Goal: Transaction & Acquisition: Purchase product/service

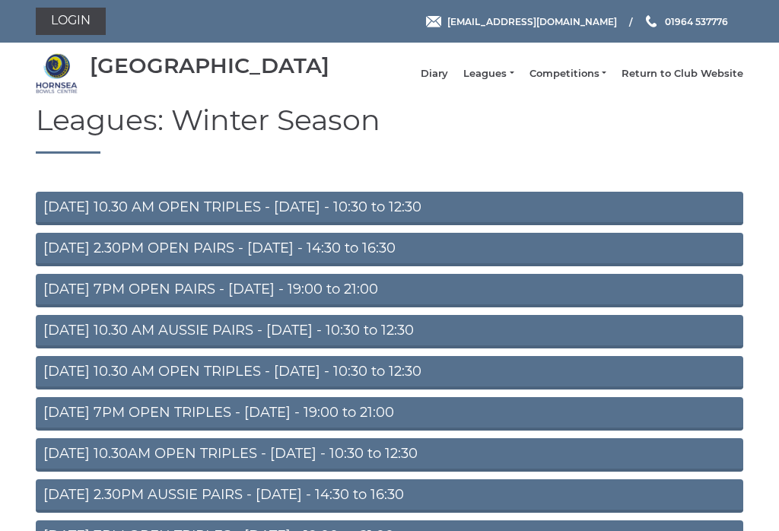
click at [71, 27] on link "Login" at bounding box center [71, 21] width 70 height 27
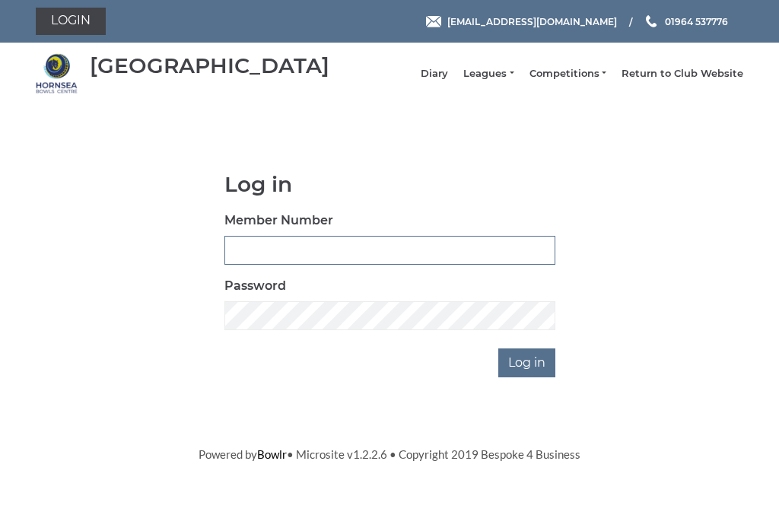
type input "0046"
click at [528, 374] on input "Log in" at bounding box center [526, 363] width 57 height 29
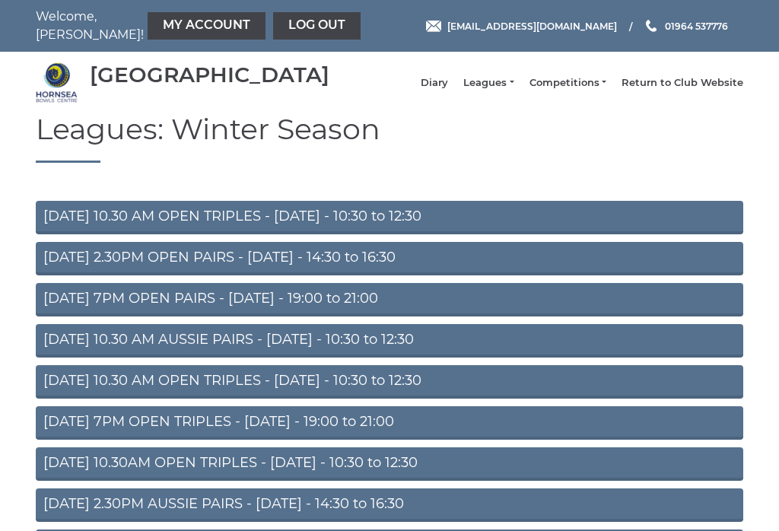
click at [154, 36] on link "My Account" at bounding box center [207, 25] width 118 height 27
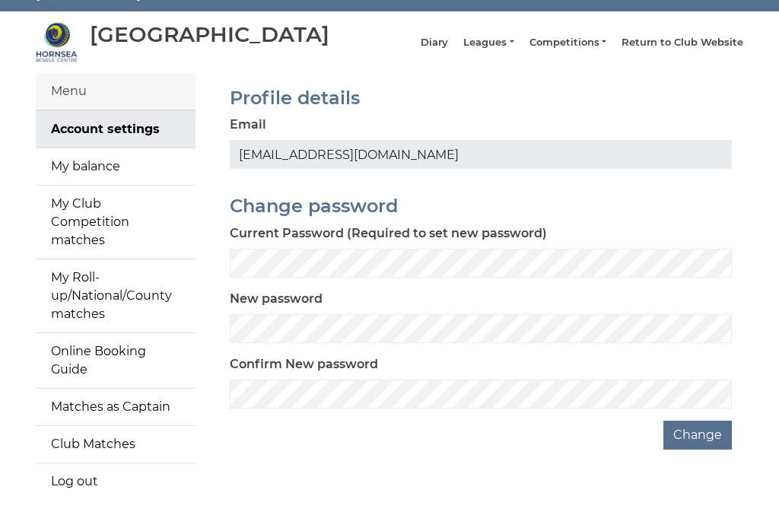
scroll to position [64, 0]
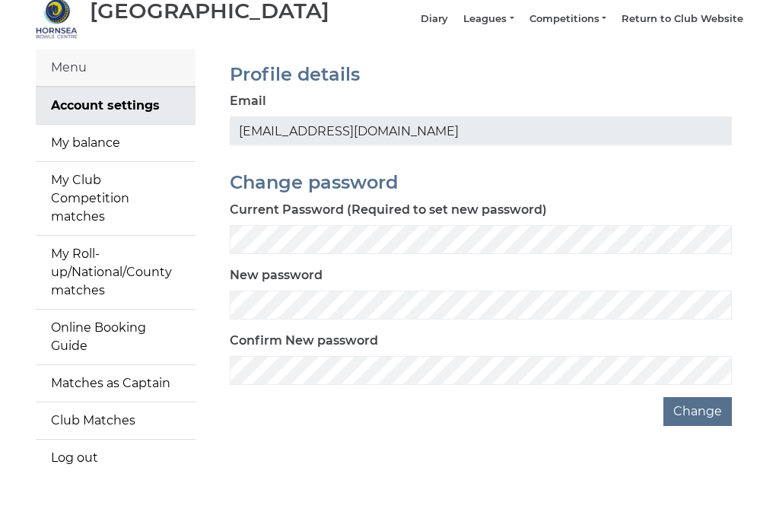
click at [68, 154] on link "My balance" at bounding box center [116, 143] width 160 height 37
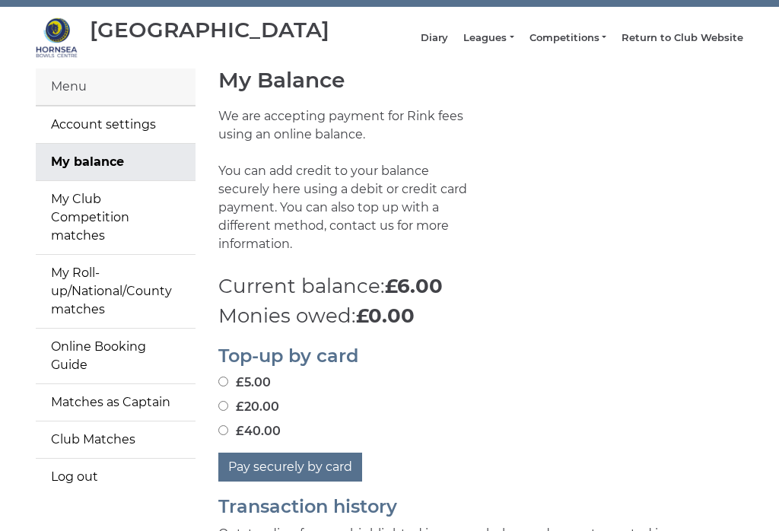
scroll to position [49, 0]
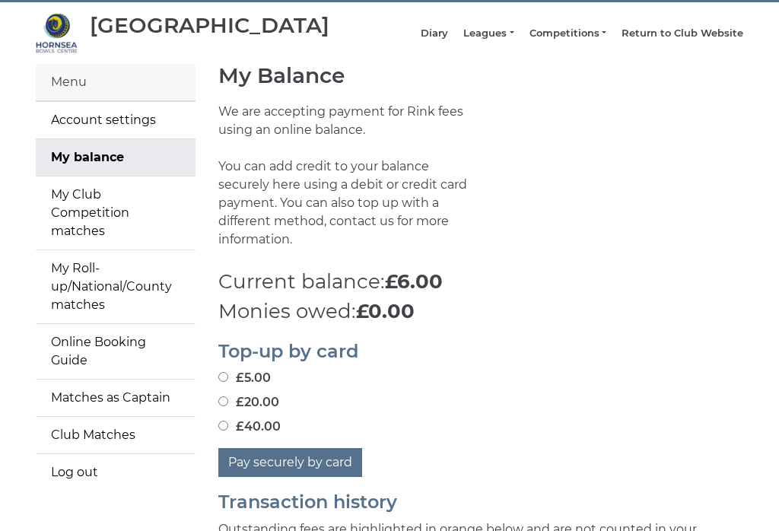
click at [224, 422] on input "£40.00" at bounding box center [223, 427] width 10 height 10
radio input "true"
click at [269, 458] on button "Pay securely by card" at bounding box center [290, 463] width 144 height 29
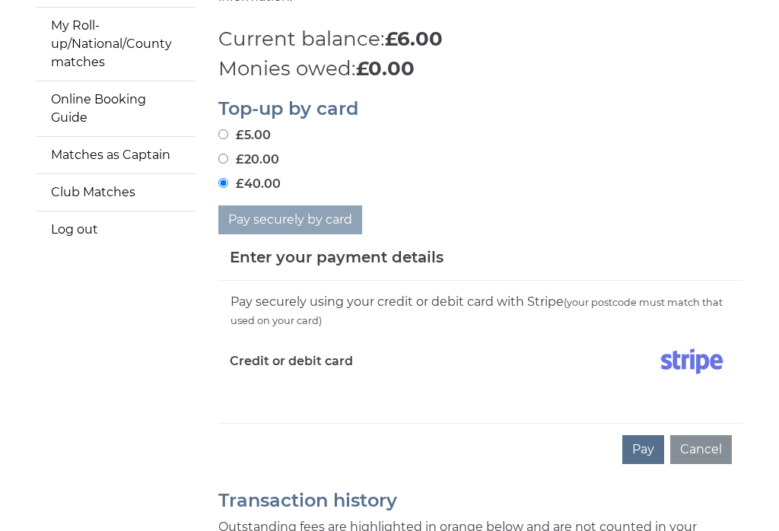
scroll to position [293, 0]
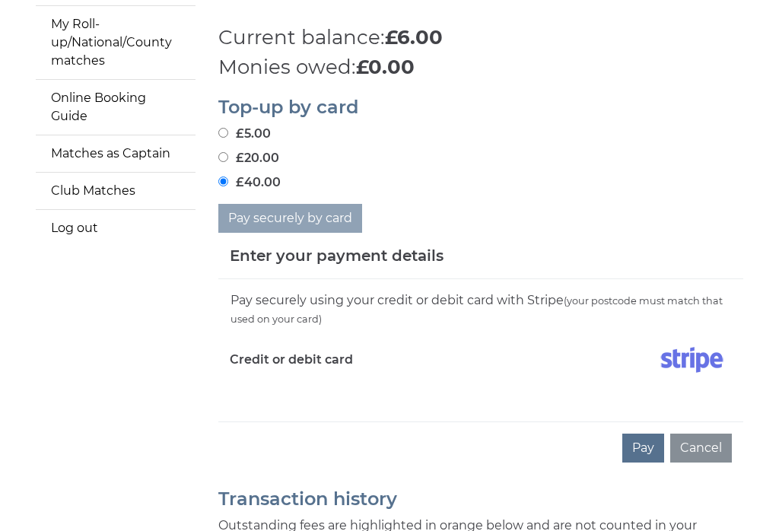
click at [260, 364] on label "Credit or debit card" at bounding box center [291, 361] width 123 height 38
click at [257, 367] on label "Credit or debit card" at bounding box center [291, 361] width 123 height 38
click at [642, 448] on button "Pay" at bounding box center [644, 449] width 42 height 29
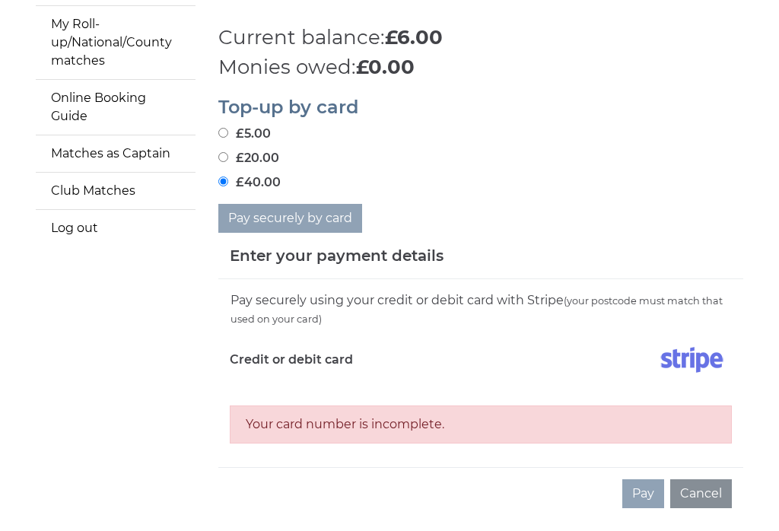
scroll to position [294, 0]
click at [259, 354] on label "Credit or debit card" at bounding box center [291, 360] width 123 height 38
click at [244, 390] on div "Your card number is incomplete." at bounding box center [481, 414] width 502 height 59
click at [713, 483] on button "Cancel" at bounding box center [701, 493] width 62 height 29
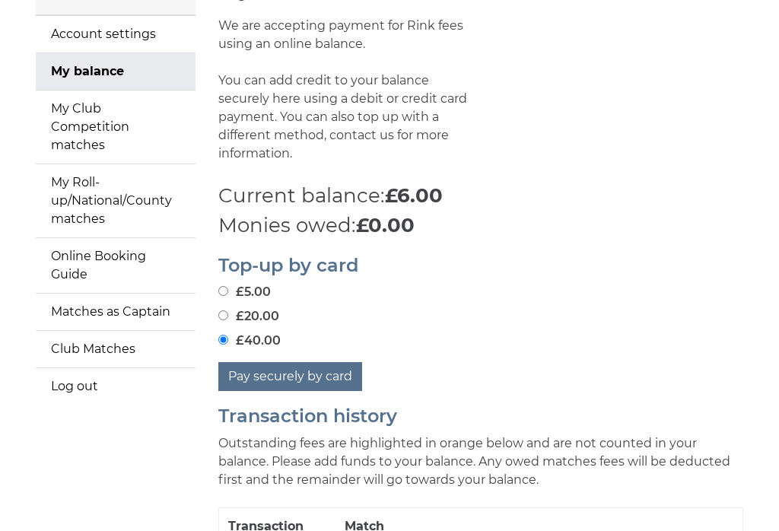
scroll to position [135, 0]
click at [247, 363] on button "Pay securely by card" at bounding box center [290, 376] width 144 height 29
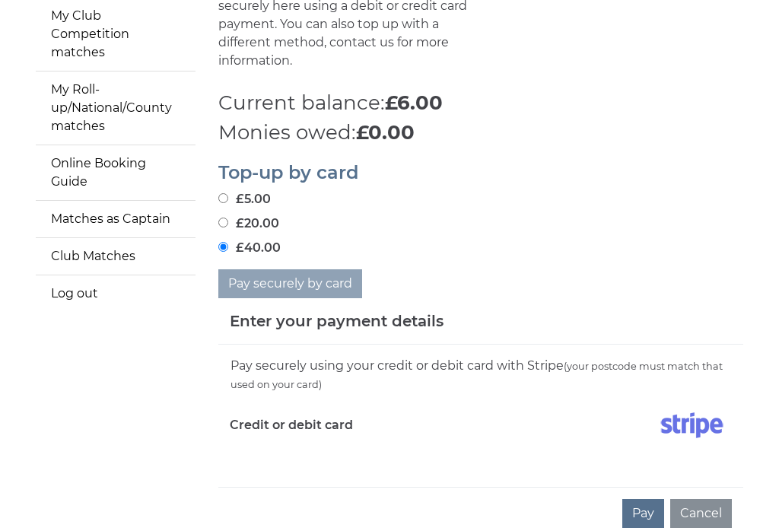
scroll to position [247, 0]
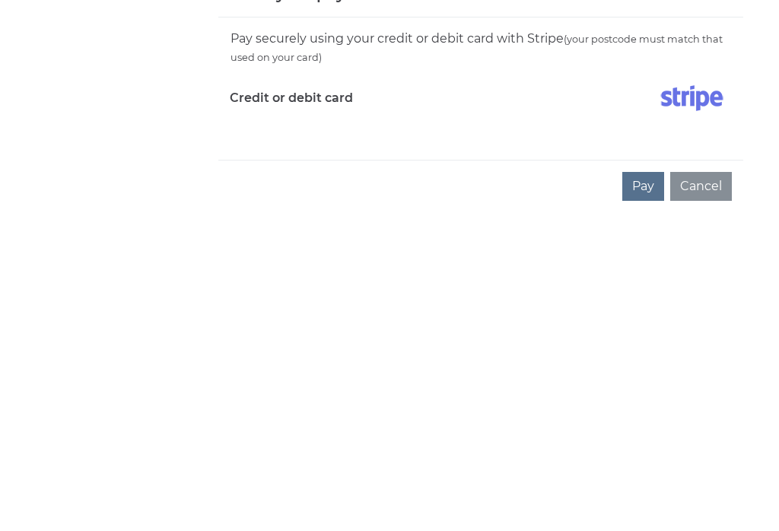
click at [646, 480] on button "Pay" at bounding box center [644, 494] width 42 height 29
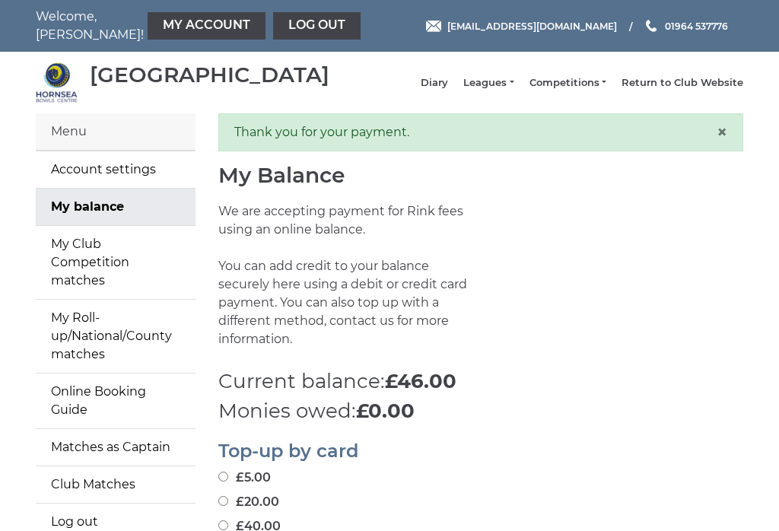
click at [273, 23] on link "Log out" at bounding box center [317, 25] width 88 height 27
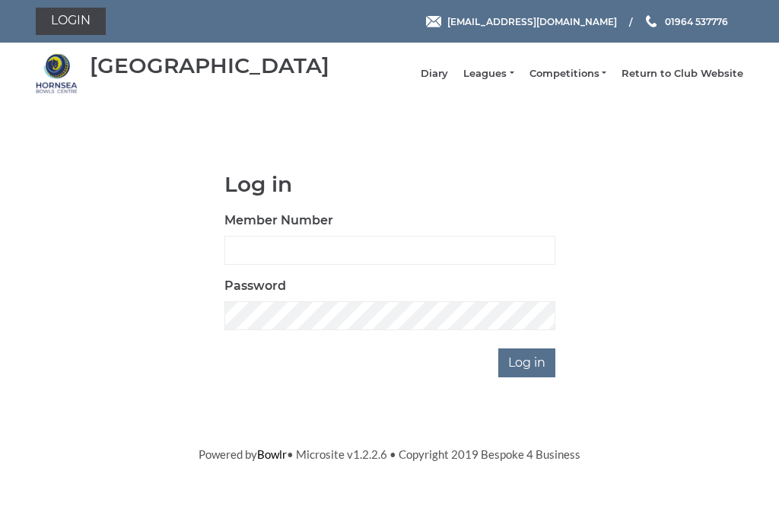
click at [497, 81] on link "Leagues" at bounding box center [488, 74] width 50 height 14
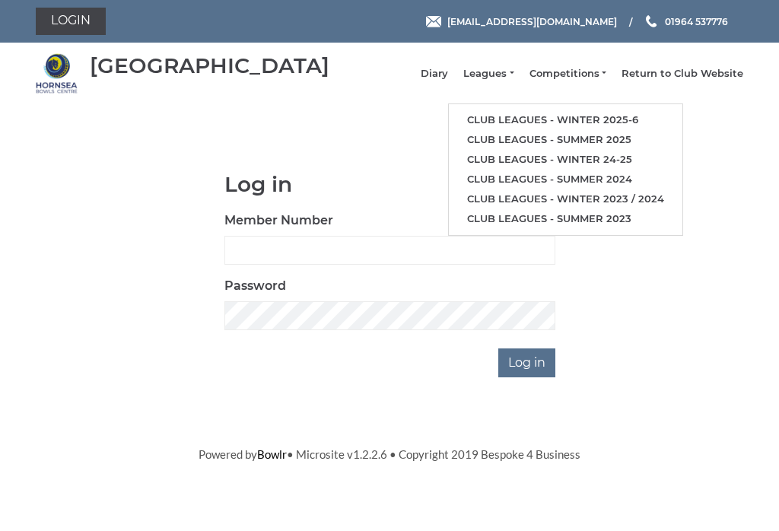
click at [629, 121] on link "Club leagues - Winter 2025-6" at bounding box center [566, 120] width 234 height 20
